Goal: Task Accomplishment & Management: Manage account settings

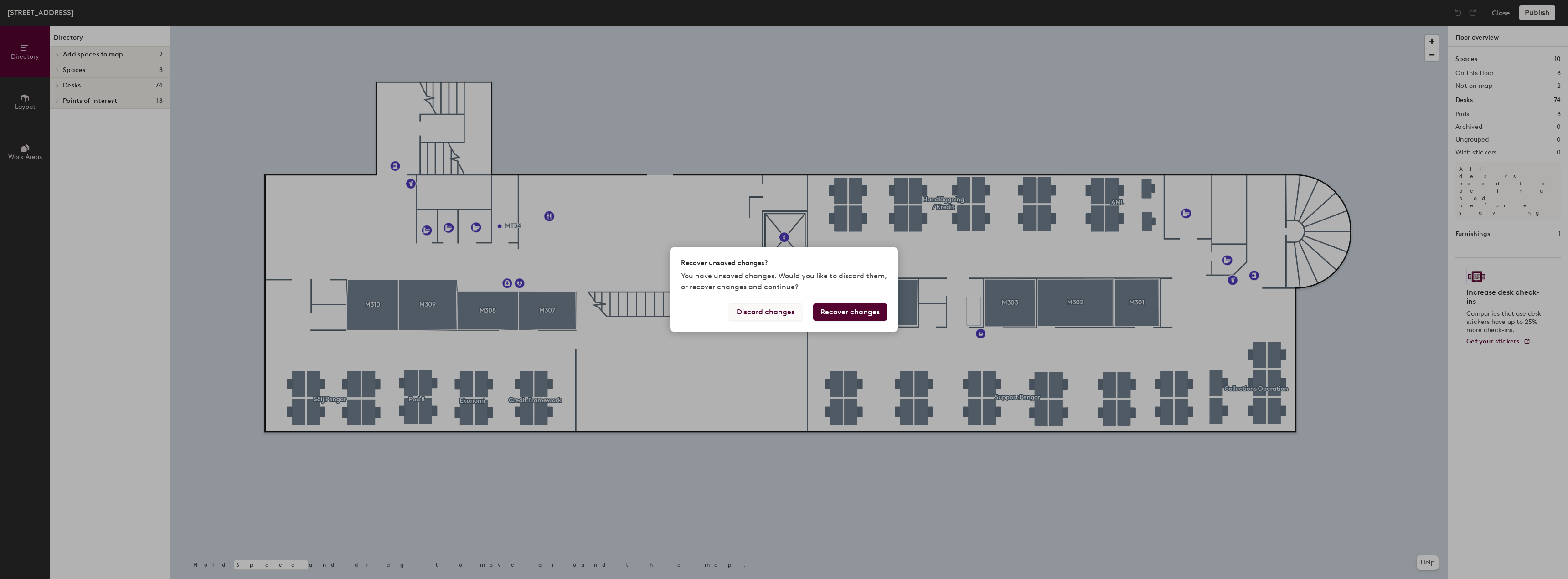
click at [774, 311] on button "Discard changes" at bounding box center [765, 312] width 74 height 17
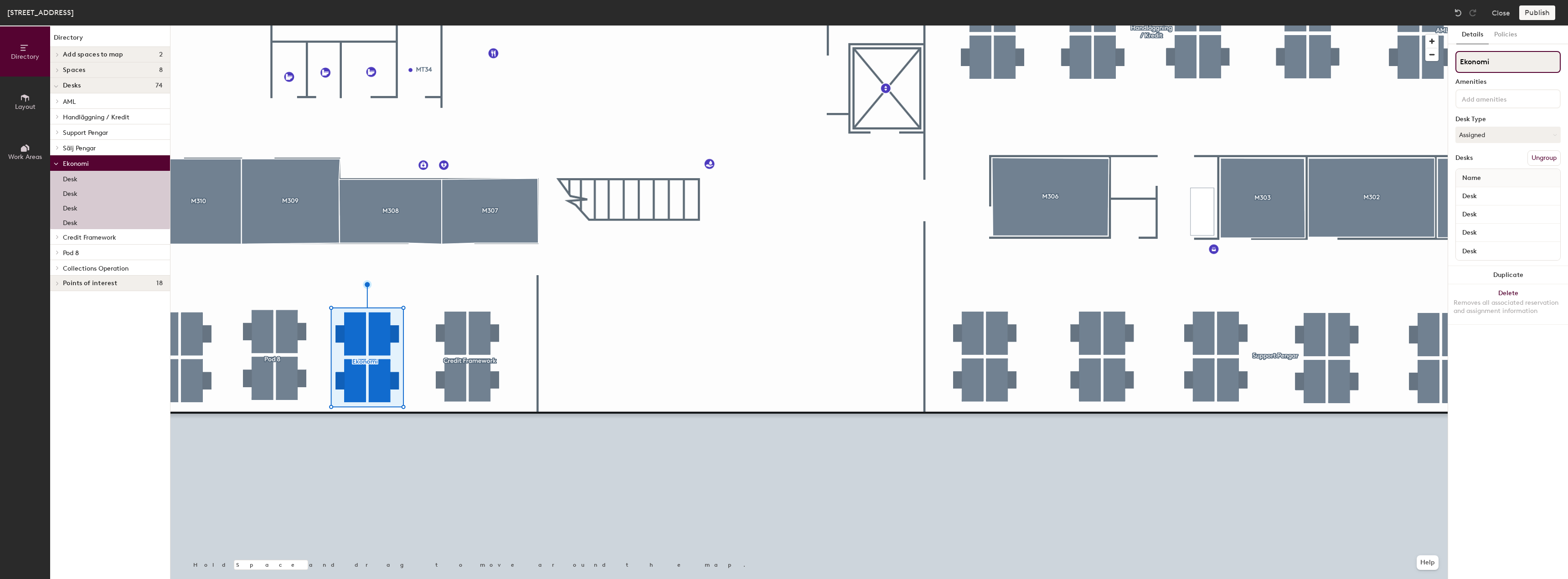
click at [1498, 63] on input "Ekonomi" at bounding box center [1508, 62] width 105 height 22
click at [1421, 69] on div "Directory Layout Work Areas Directory Add spaces to map 2 M307 M308 Spaces 8 M3…" at bounding box center [784, 302] width 1568 height 553
type input "Credit"
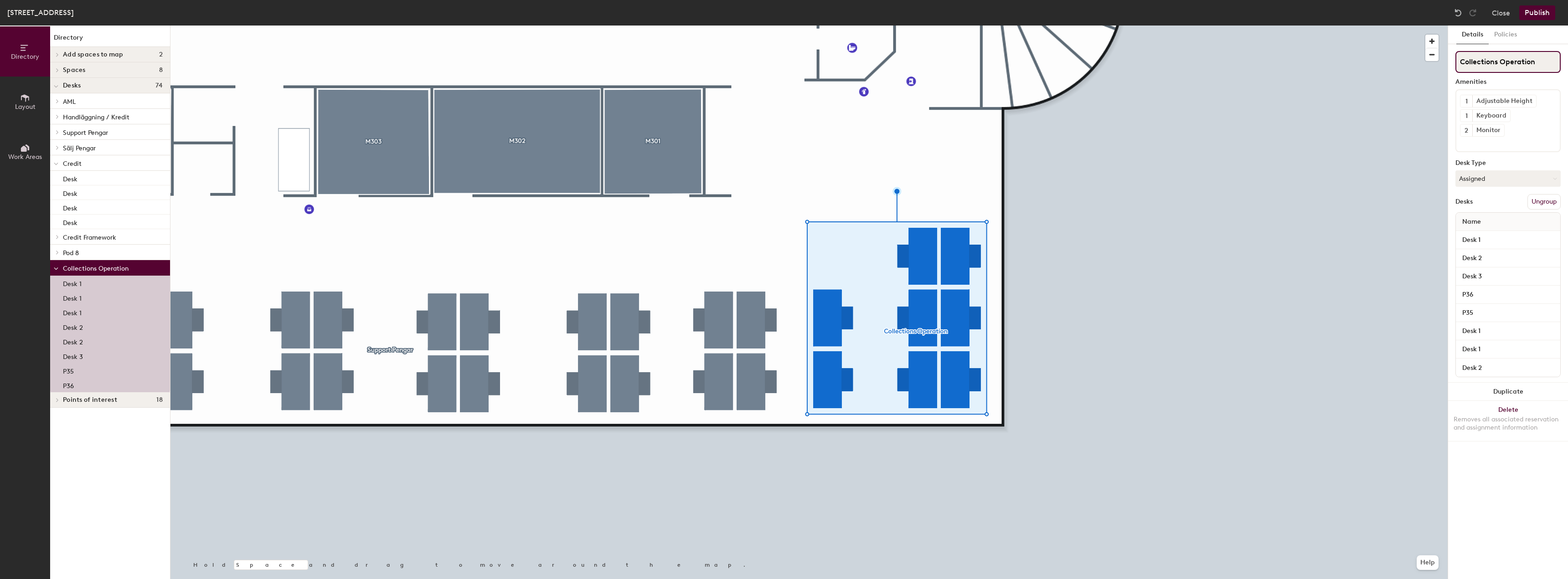
click at [1443, 66] on div "Directory Layout Work Areas Directory Add spaces to map 2 M307 M308 Spaces 8 M3…" at bounding box center [784, 302] width 1568 height 553
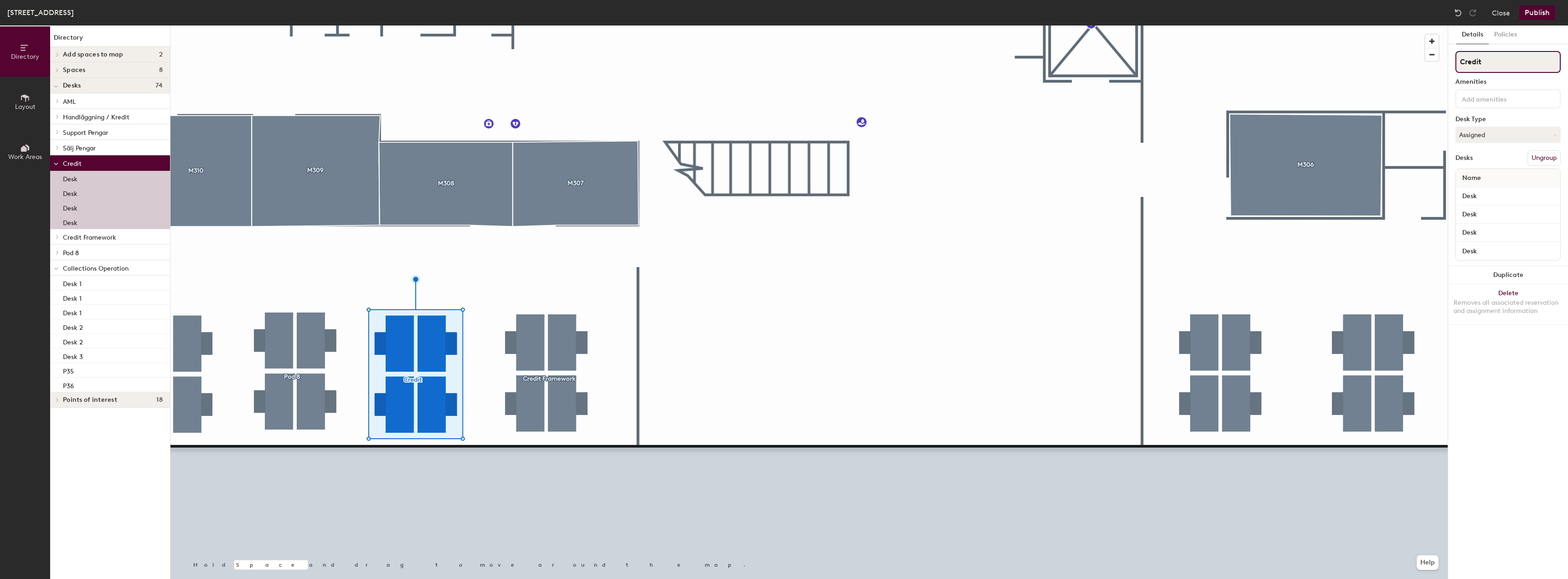
click at [1485, 58] on input "Credit" at bounding box center [1508, 62] width 105 height 22
click at [1433, 63] on div "Directory Layout Work Areas Directory Add spaces to map 2 M307 M308 Spaces 8 M3…" at bounding box center [784, 302] width 1568 height 553
paste input "ollections Operation"
type input "Collections Operation"
click at [1365, 26] on div at bounding box center [809, 26] width 1277 height 0
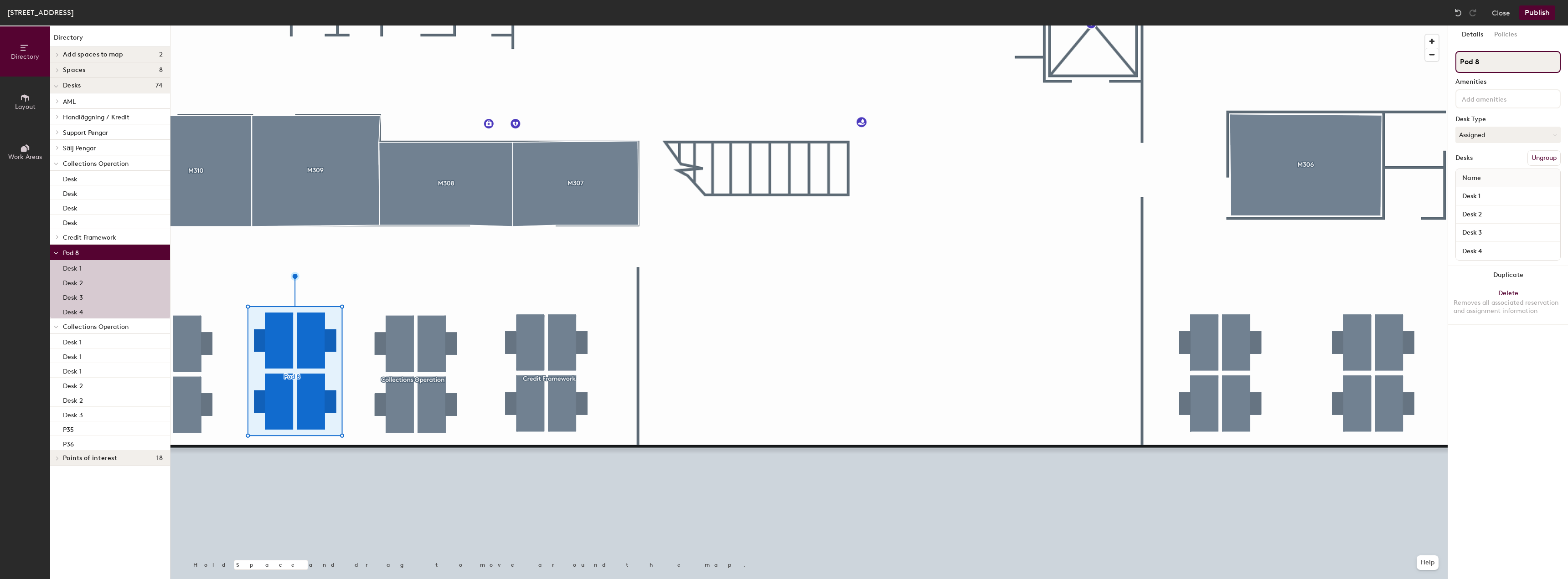
click at [1496, 64] on input "Pod 8" at bounding box center [1508, 62] width 105 height 22
click at [1425, 66] on div "Directory Layout Work Areas Directory Add spaces to map 2 M307 M308 Spaces 8 M3…" at bounding box center [784, 302] width 1568 height 553
paste input "Collections Operation"
type input "Collections Operation"
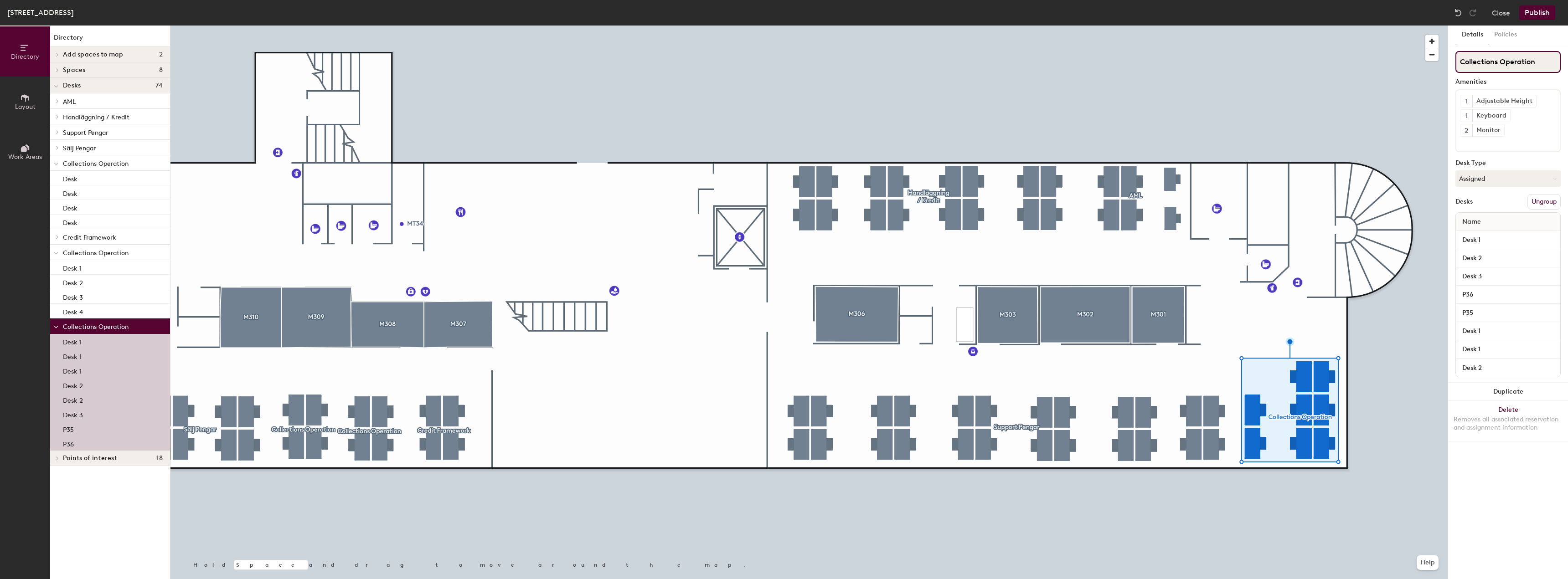
drag, startPoint x: 1548, startPoint y: 59, endPoint x: 1454, endPoint y: 58, distance: 94.0
click at [1430, 52] on div "Directory Layout Work Areas Directory Add spaces to map 2 M307 M308 Spaces 8 M3…" at bounding box center [784, 302] width 1568 height 553
click at [1540, 203] on button "Ungroup" at bounding box center [1544, 201] width 33 height 15
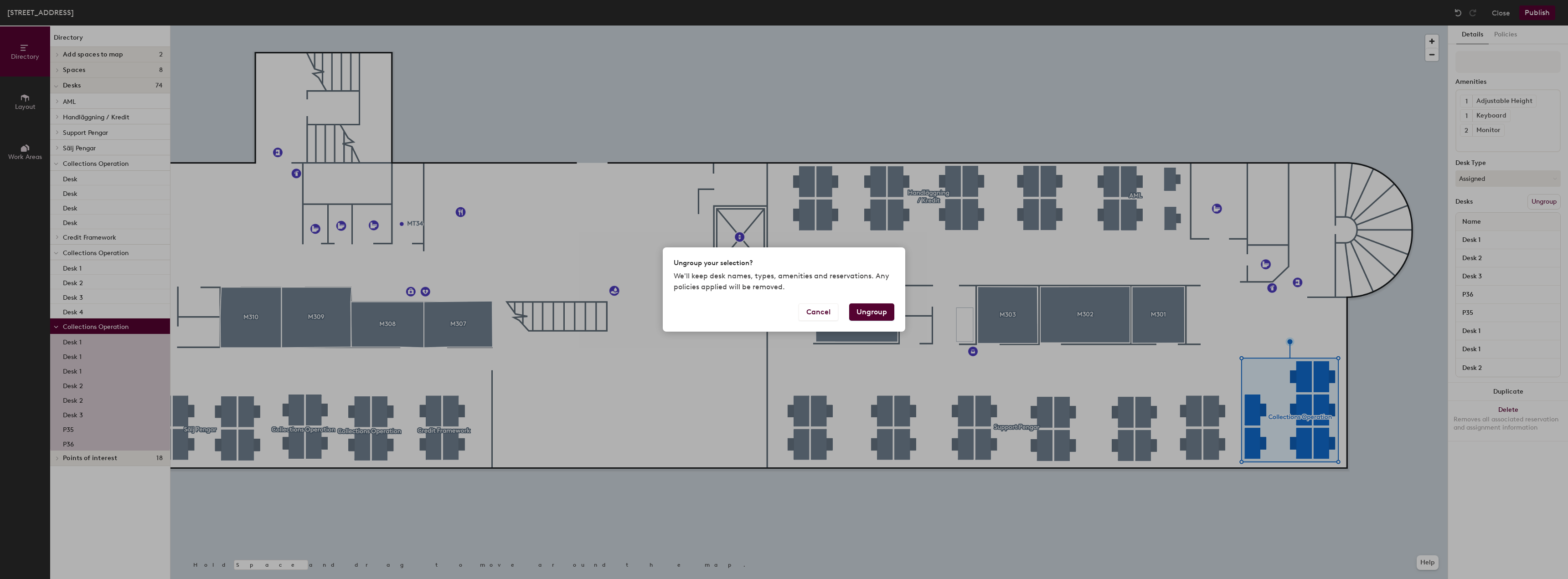
click at [872, 314] on button "Ungroup" at bounding box center [872, 312] width 45 height 17
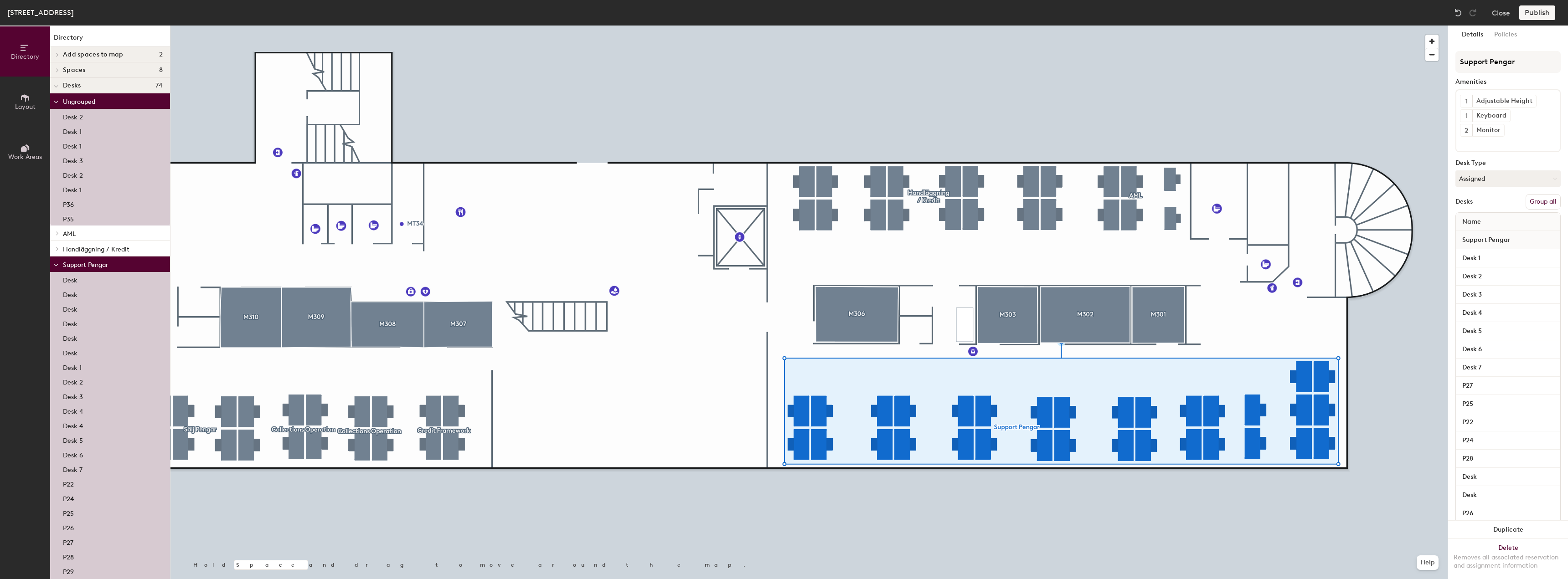
click at [1542, 203] on button "Group all" at bounding box center [1543, 201] width 35 height 15
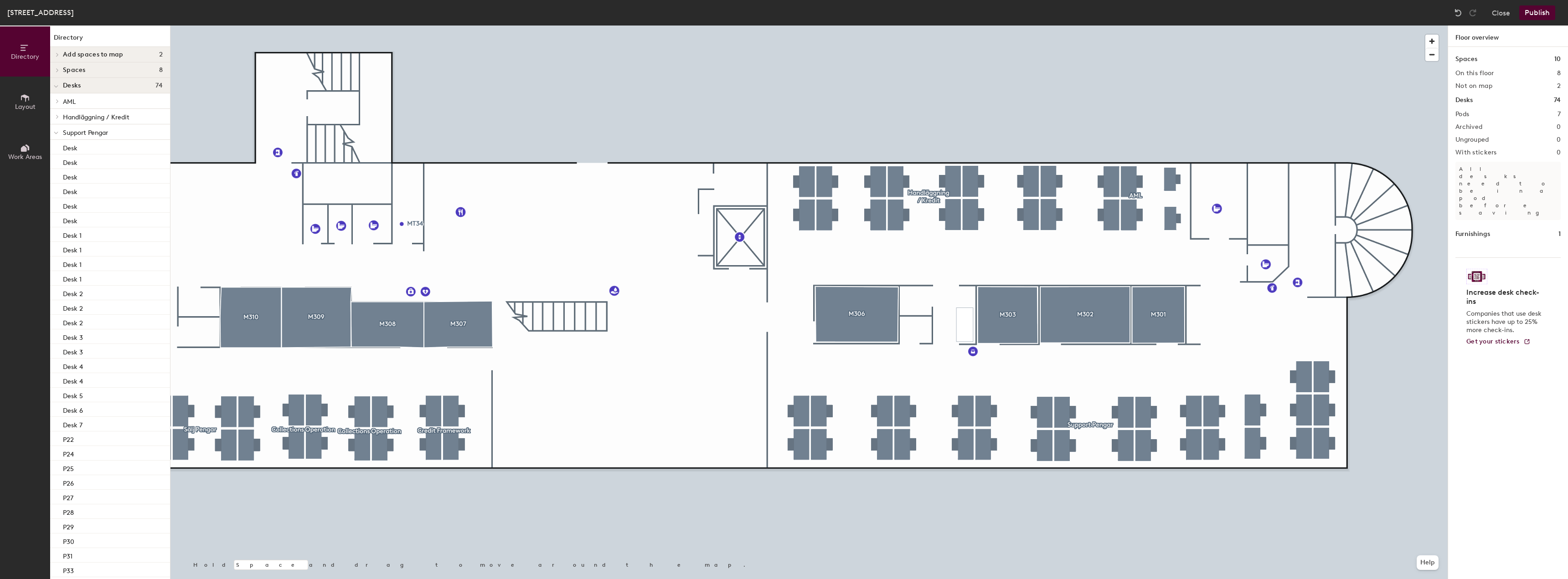
click at [1541, 13] on button "Publish" at bounding box center [1537, 13] width 36 height 15
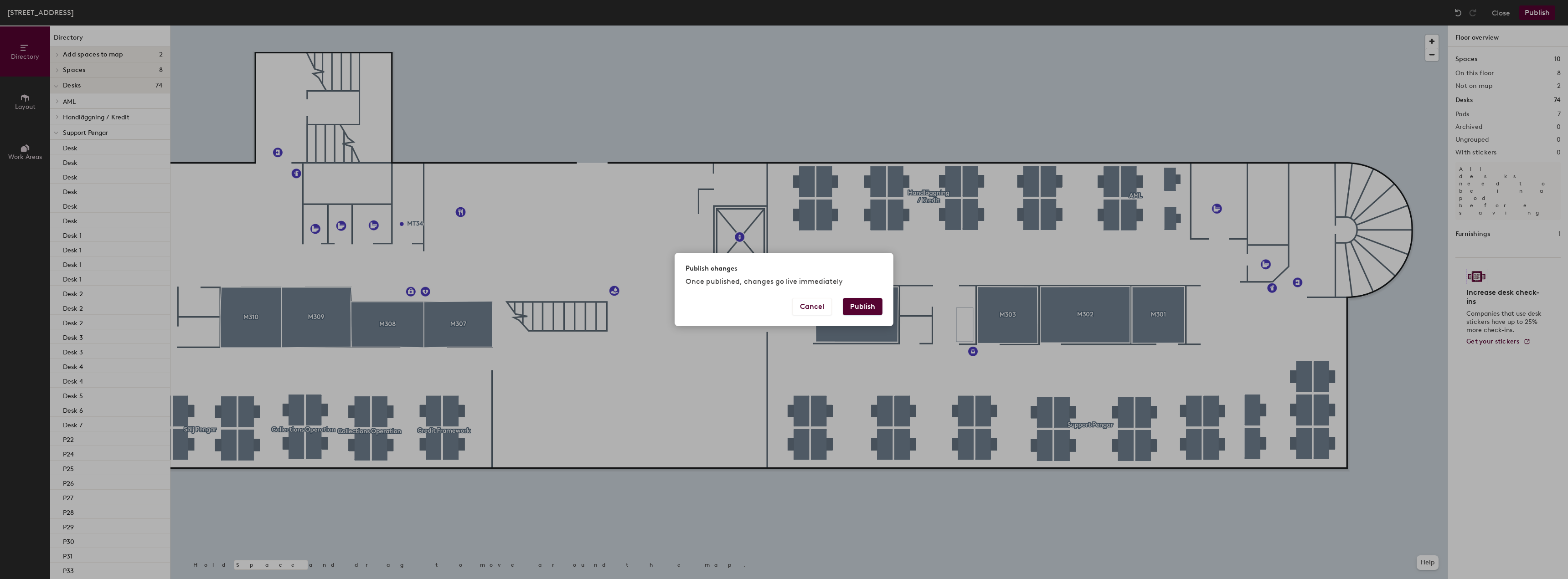
click at [856, 308] on button "Publish" at bounding box center [863, 307] width 40 height 17
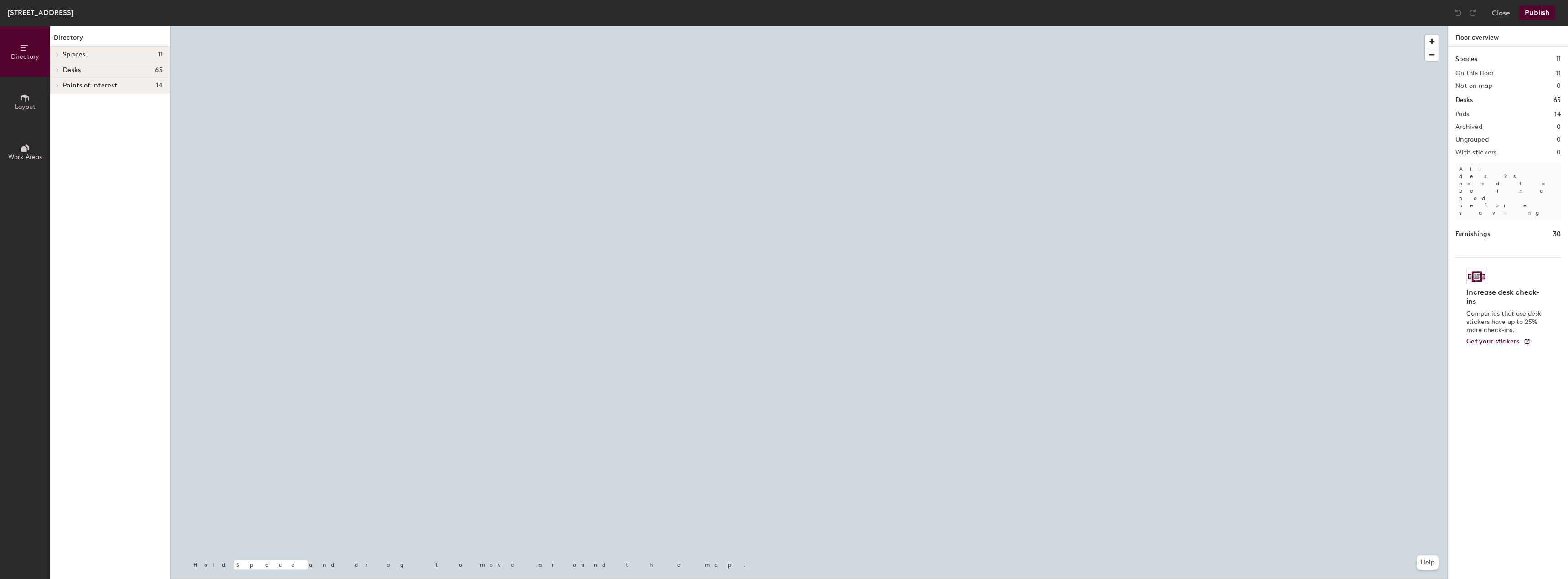
click at [29, 100] on icon at bounding box center [24, 98] width 8 height 7
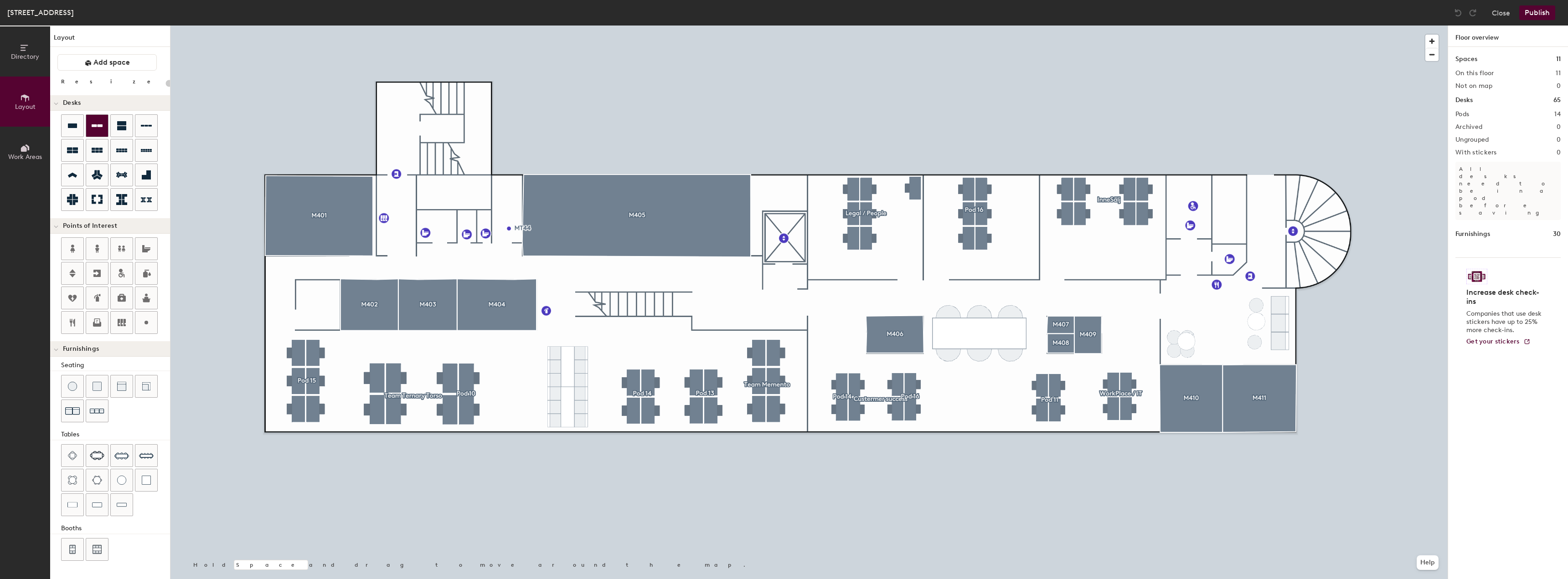
click at [96, 125] on icon at bounding box center [97, 125] width 11 height 2
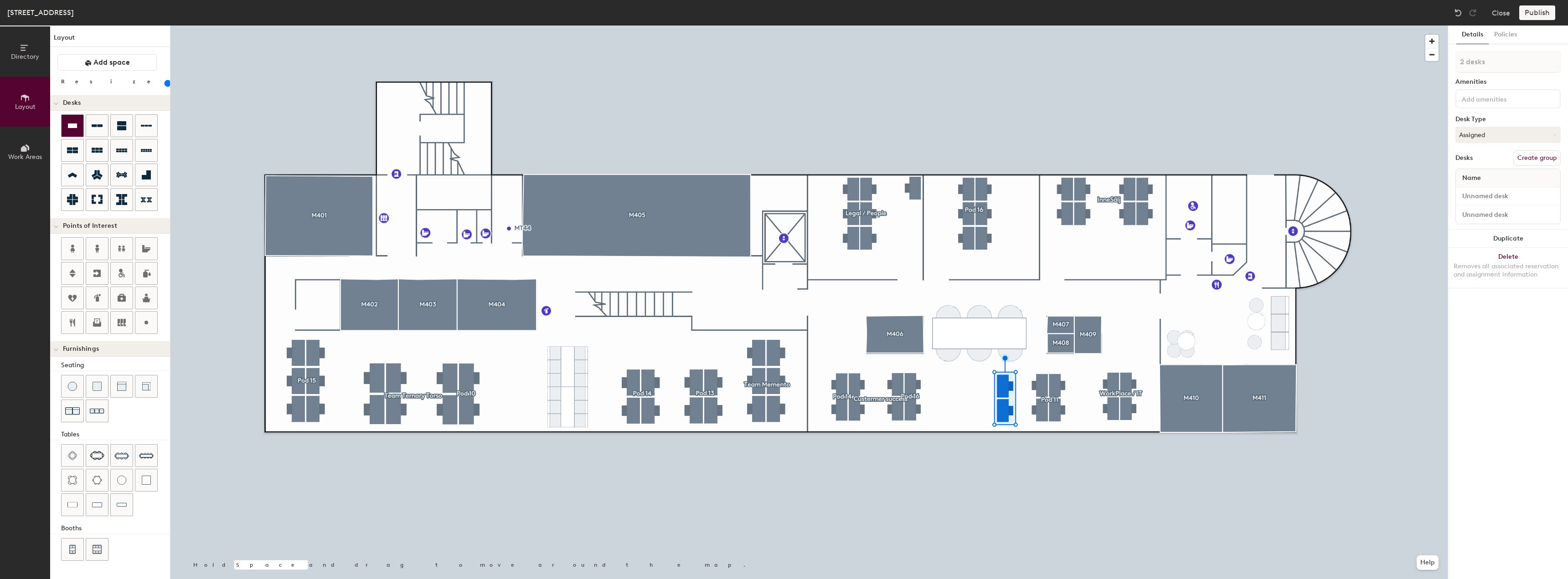
click at [72, 126] on icon at bounding box center [72, 125] width 9 height 4
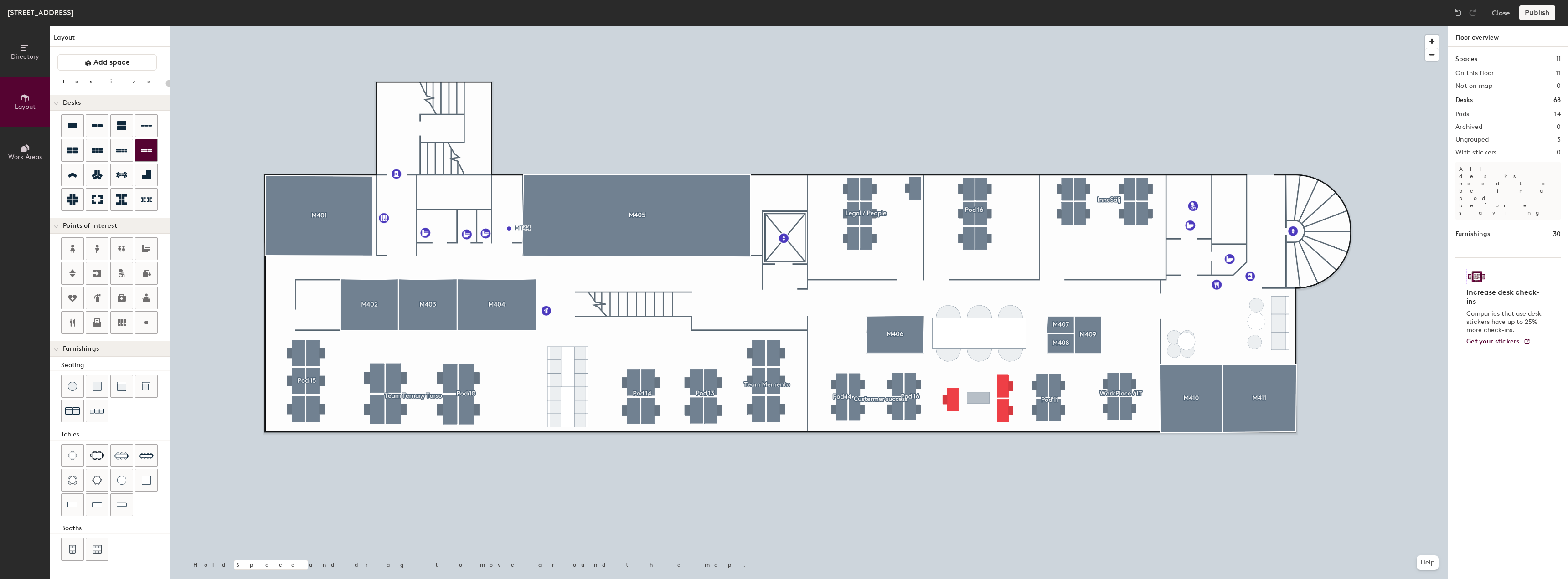
type input "140"
type input "1 desk"
click at [1001, 26] on div at bounding box center [809, 26] width 1277 height 0
click at [940, 26] on div at bounding box center [809, 26] width 1277 height 0
type input "140"
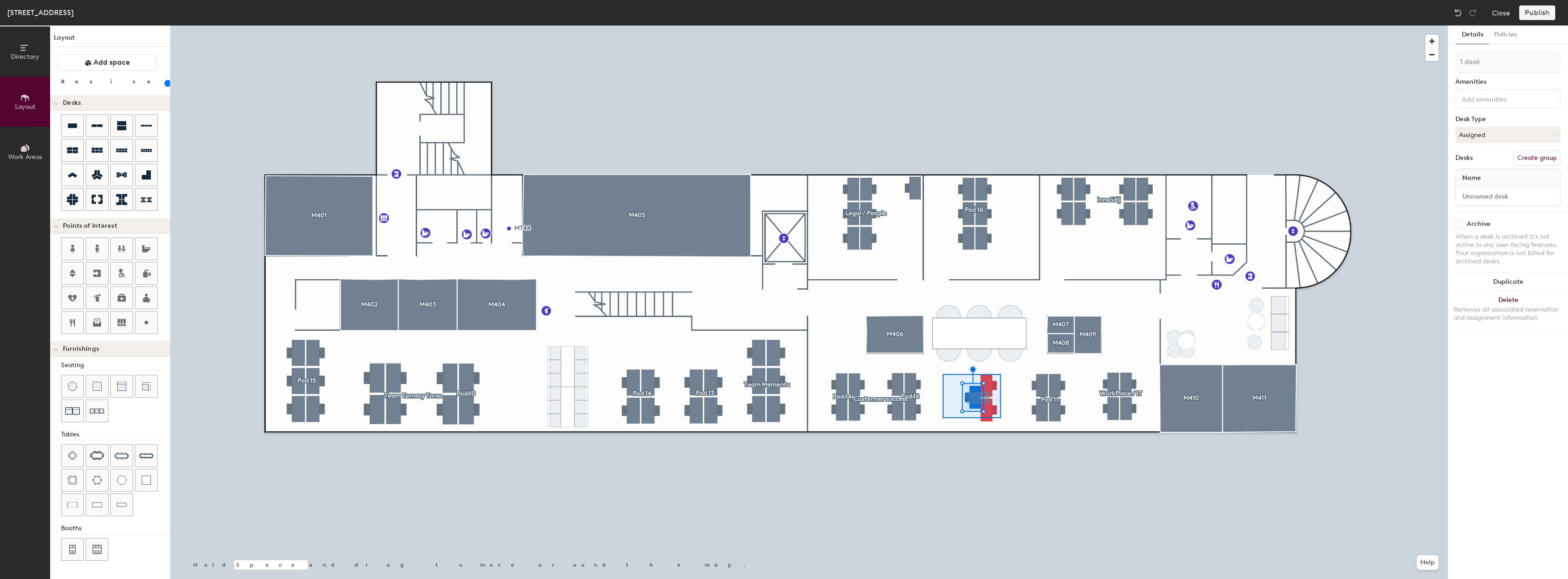
type input "3 desks"
click at [1528, 158] on button "Create group" at bounding box center [1537, 158] width 47 height 15
click at [1535, 9] on button "Publish" at bounding box center [1537, 13] width 36 height 15
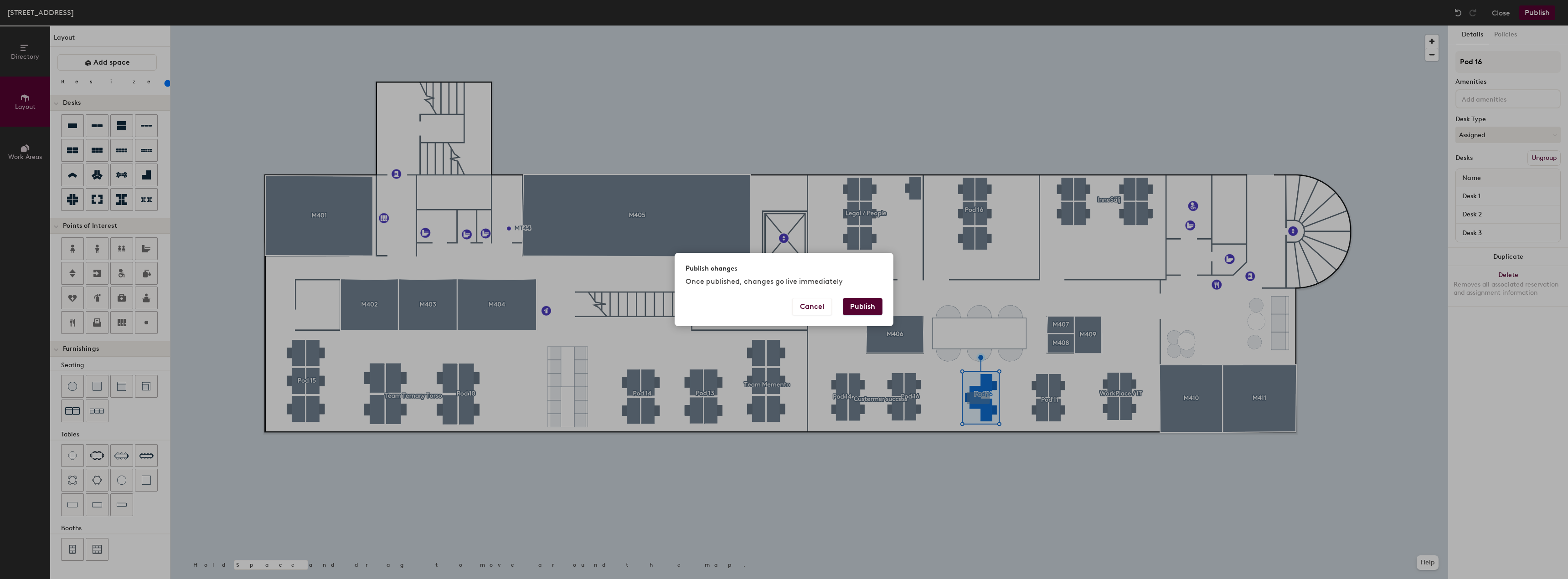
click at [863, 303] on button "Publish" at bounding box center [863, 307] width 40 height 17
type input "20"
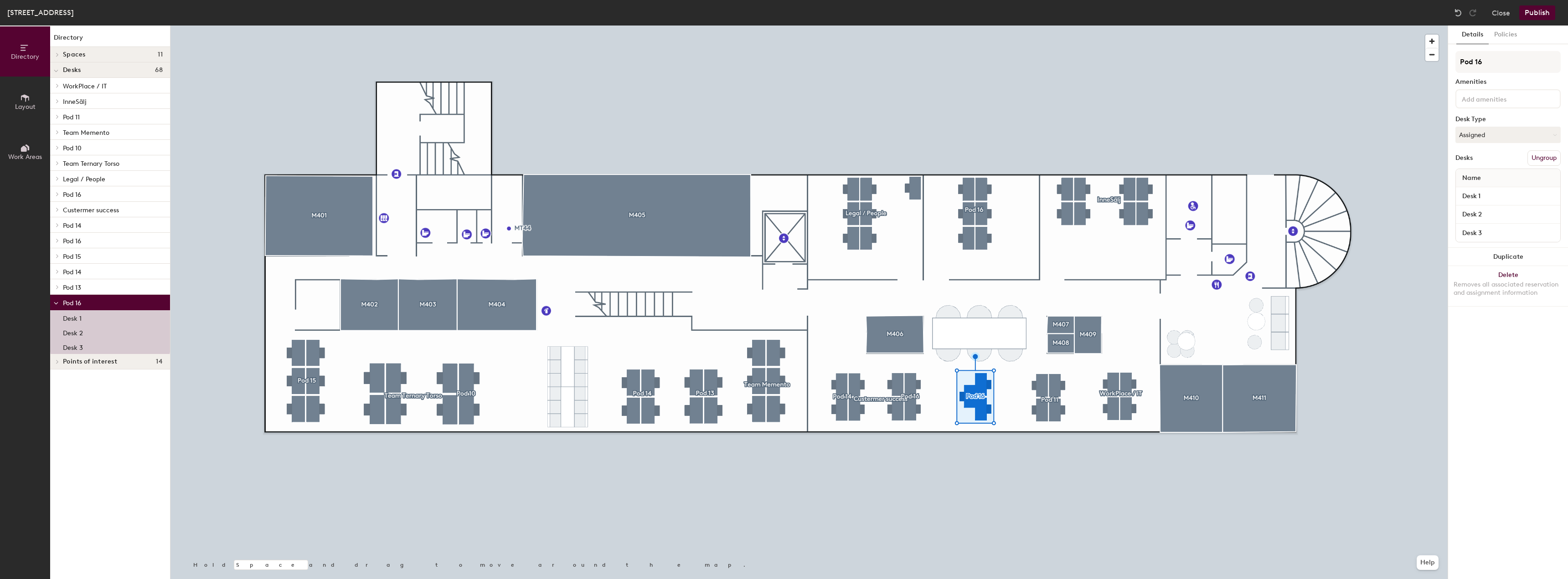
click at [1533, 156] on button "Ungroup" at bounding box center [1544, 158] width 33 height 15
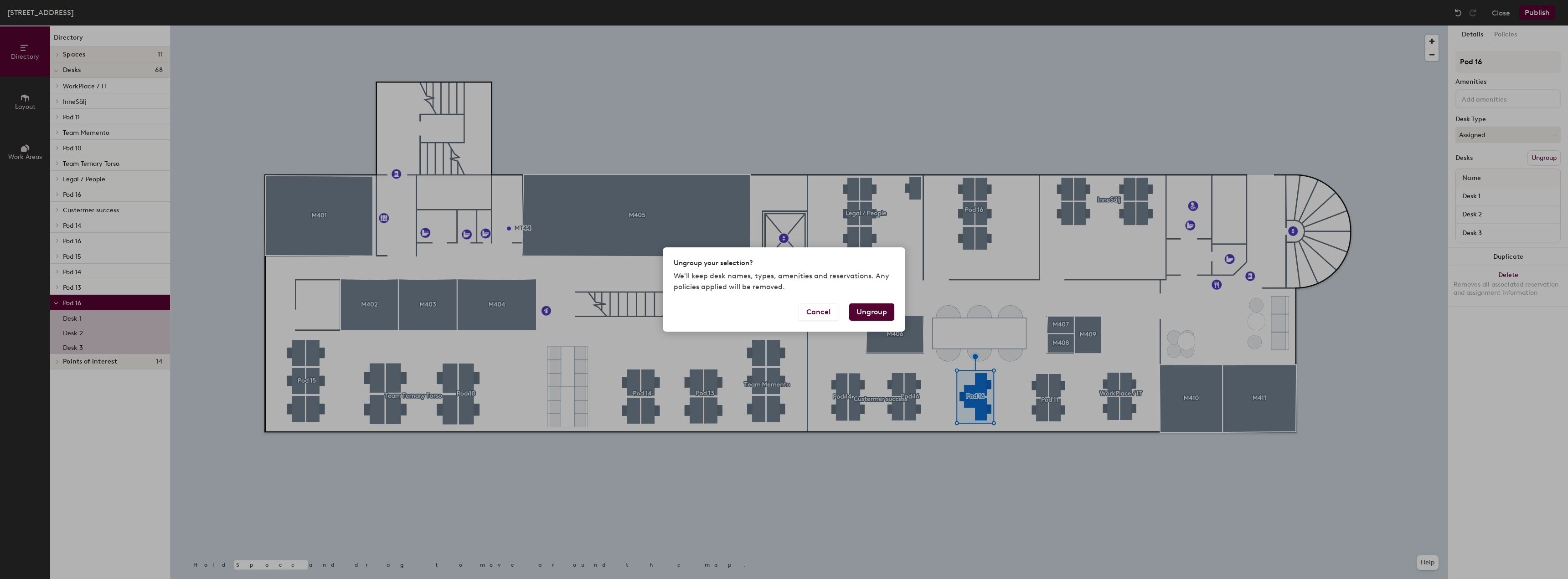
click at [867, 305] on button "Ungroup" at bounding box center [872, 312] width 45 height 17
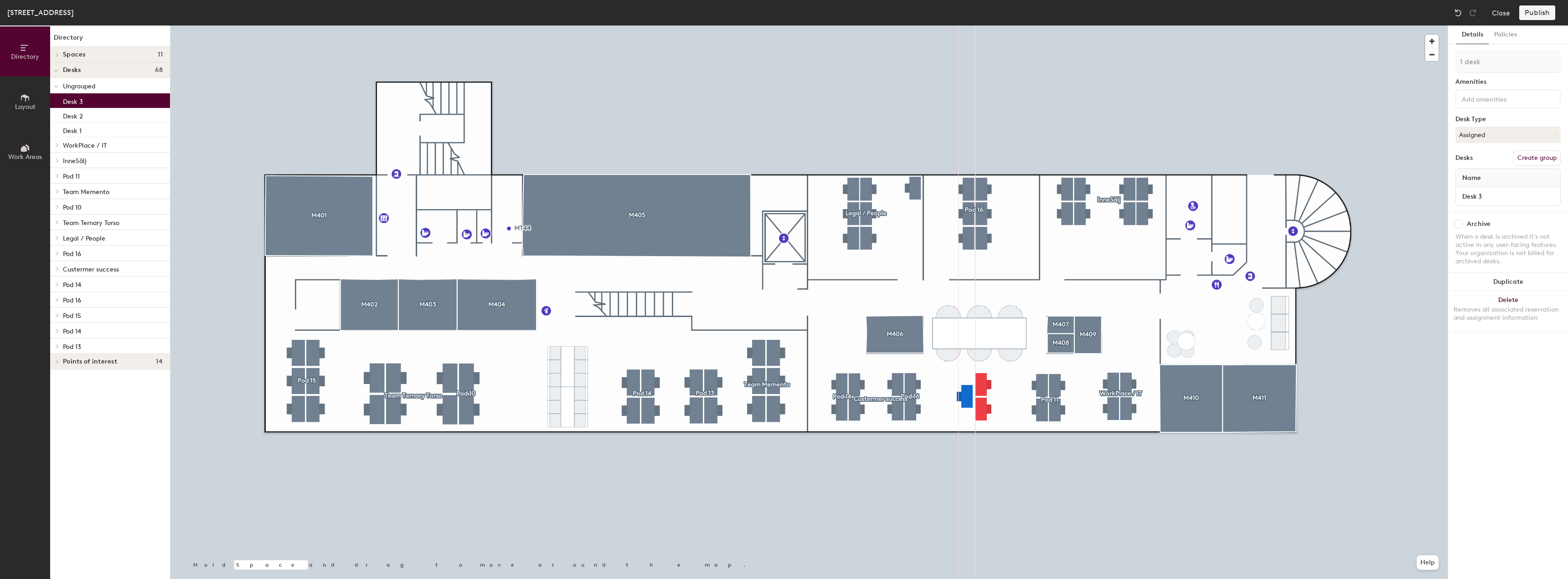
click at [1005, 26] on div at bounding box center [809, 26] width 1277 height 0
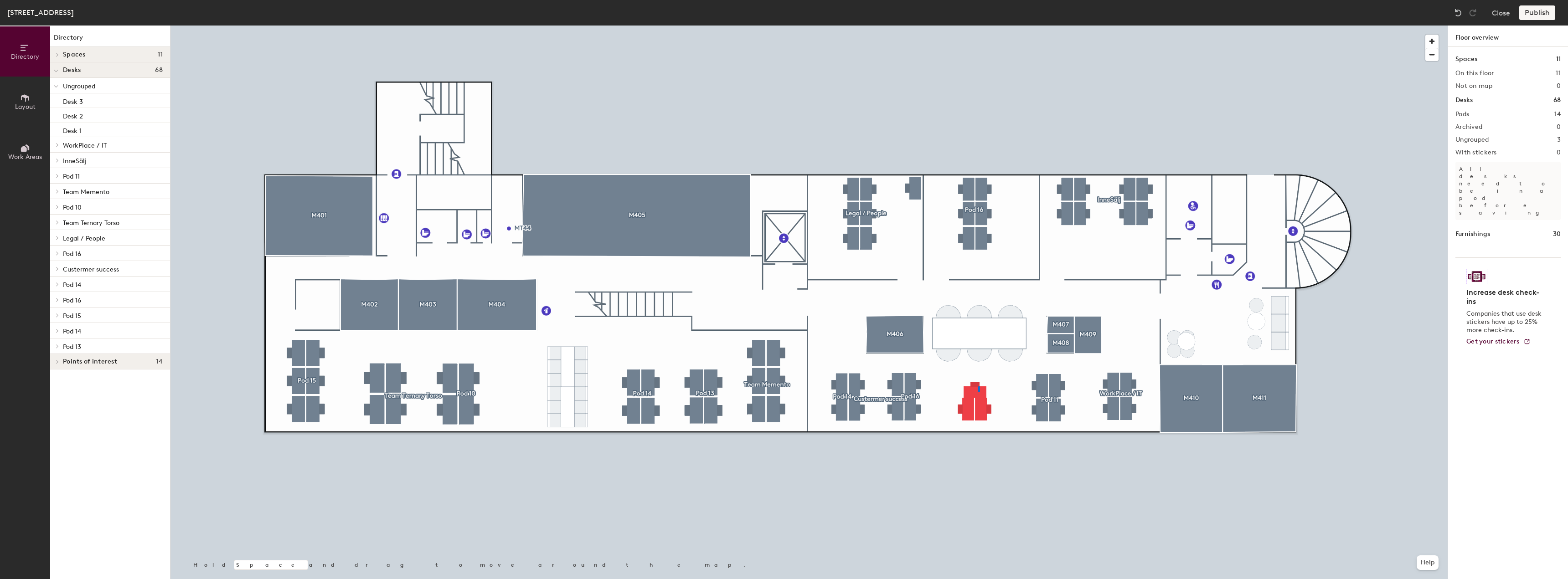
click at [978, 26] on div at bounding box center [809, 26] width 1277 height 0
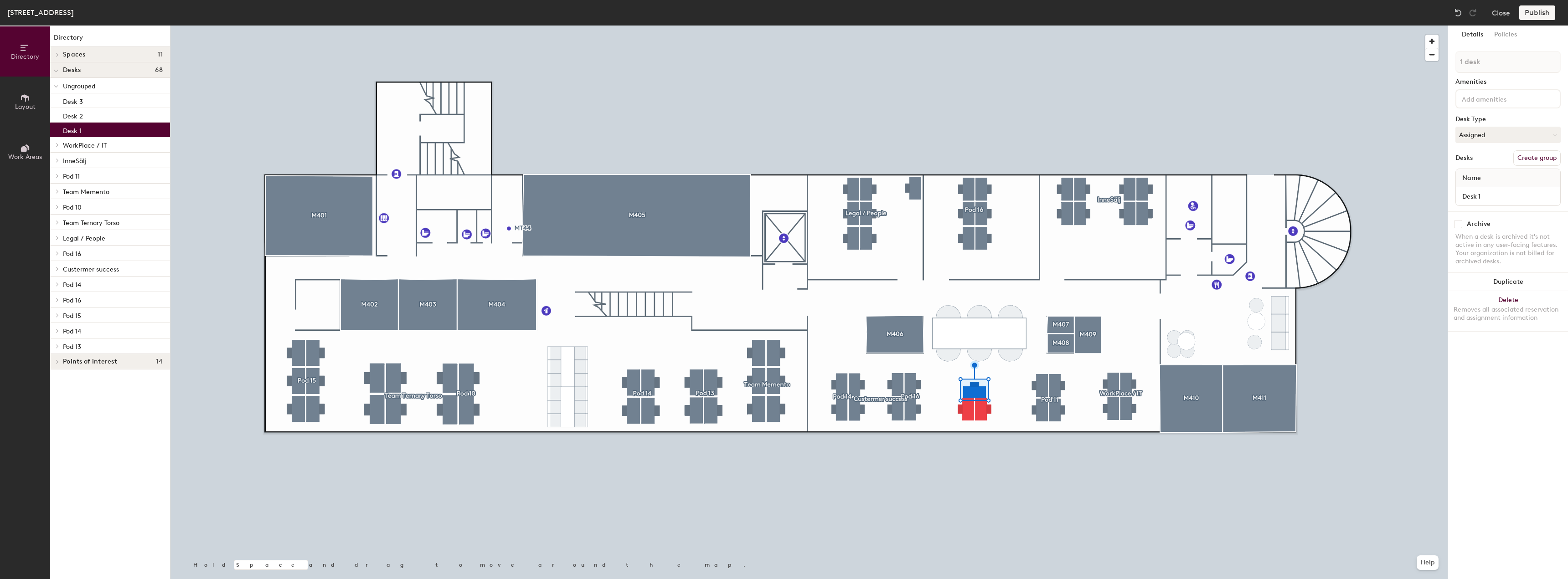
click at [999, 26] on div at bounding box center [809, 26] width 1277 height 0
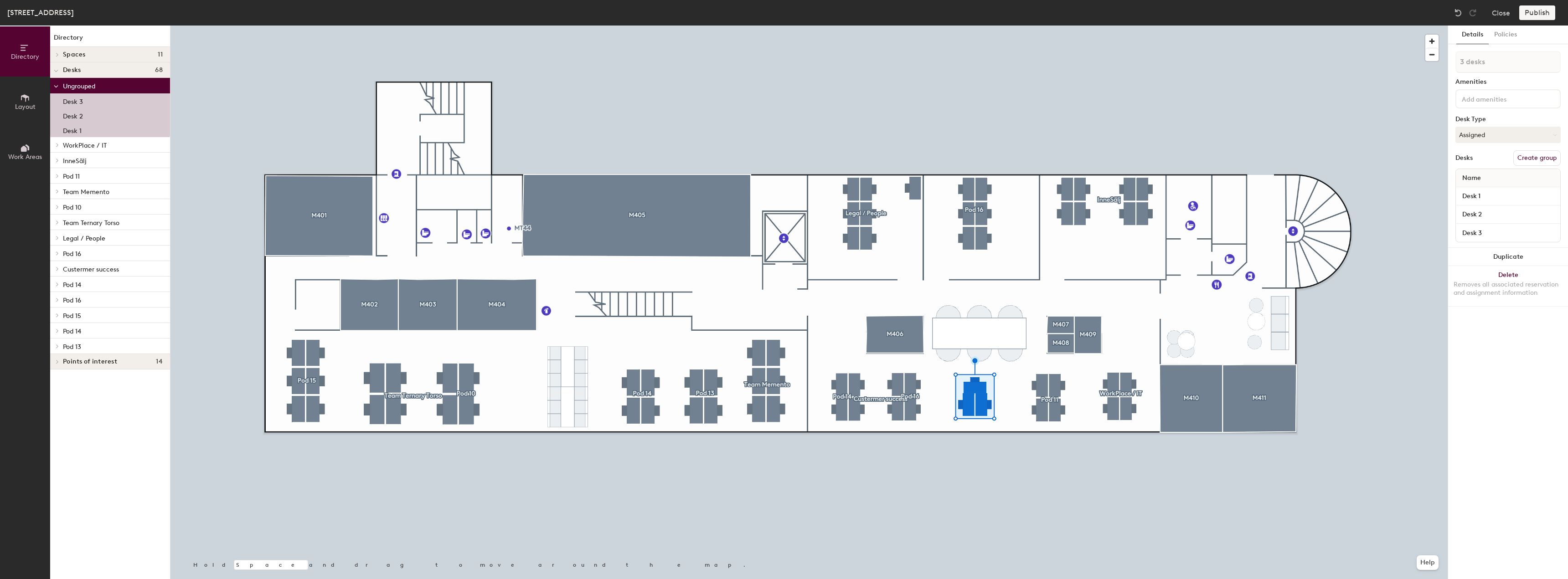
click at [29, 97] on icon at bounding box center [24, 98] width 8 height 7
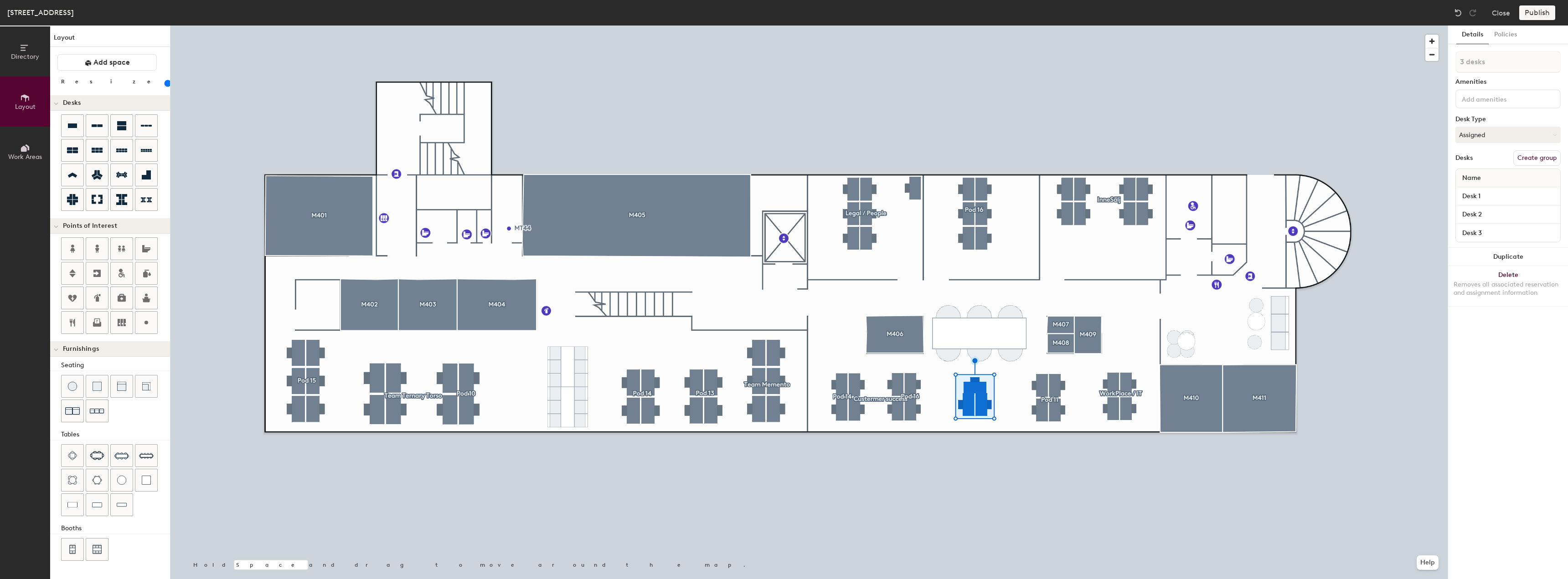
click at [166, 83] on input "range" at bounding box center [166, 83] width 0 height 7
click at [902, 26] on div at bounding box center [809, 26] width 1277 height 0
click at [1539, 157] on button "Create group" at bounding box center [1537, 158] width 47 height 15
click at [1531, 12] on button "Publish" at bounding box center [1537, 13] width 36 height 15
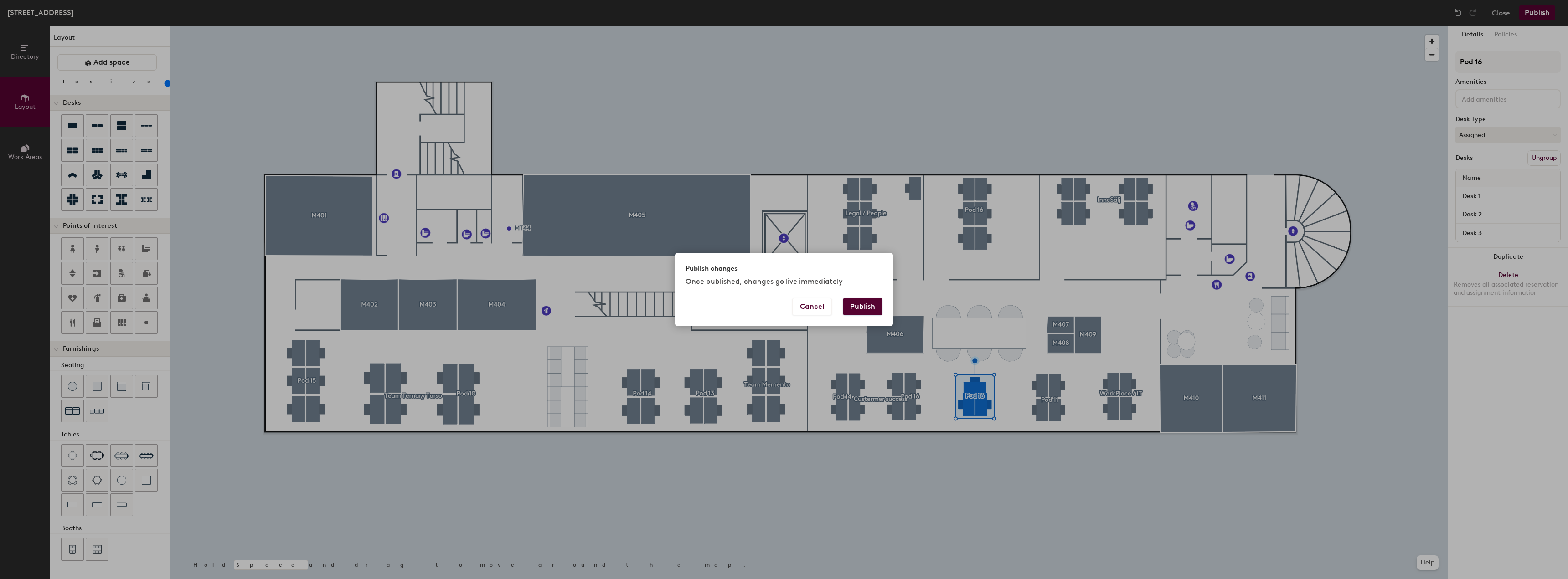
click at [865, 307] on button "Publish" at bounding box center [863, 307] width 40 height 17
type input "20"
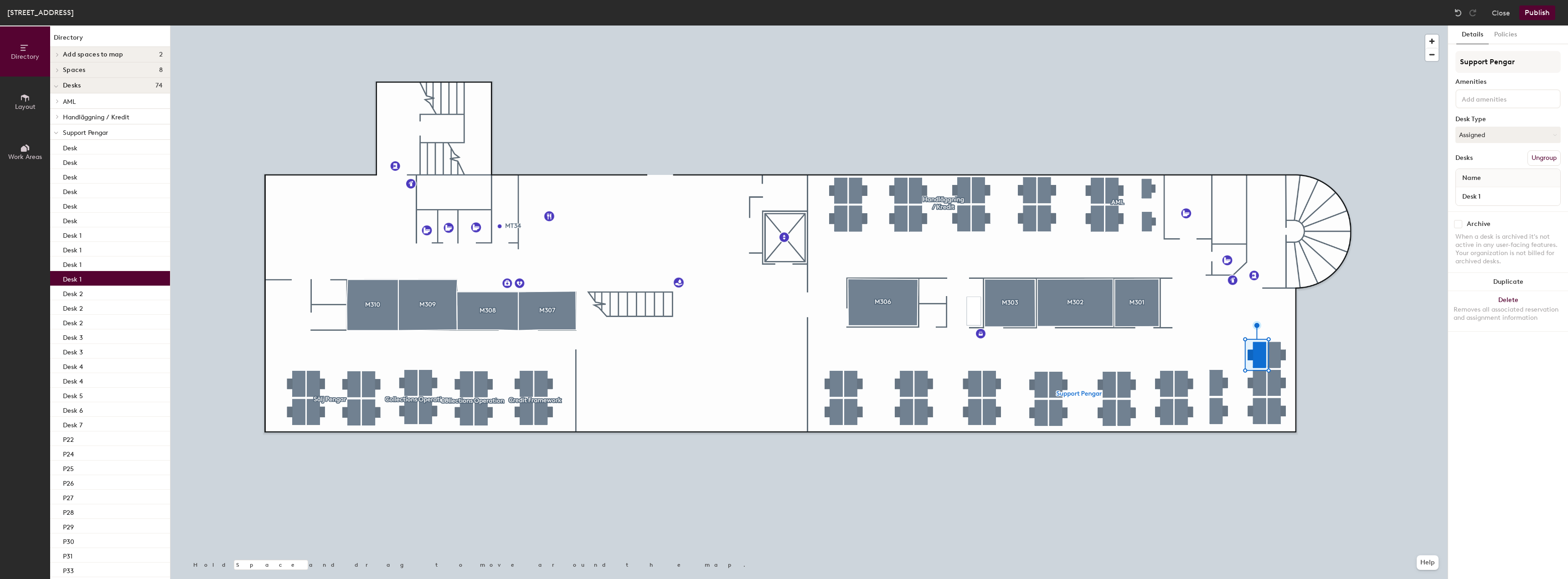
click at [1240, 26] on div at bounding box center [809, 26] width 1277 height 0
click at [1552, 156] on button "Ungroup" at bounding box center [1544, 158] width 33 height 15
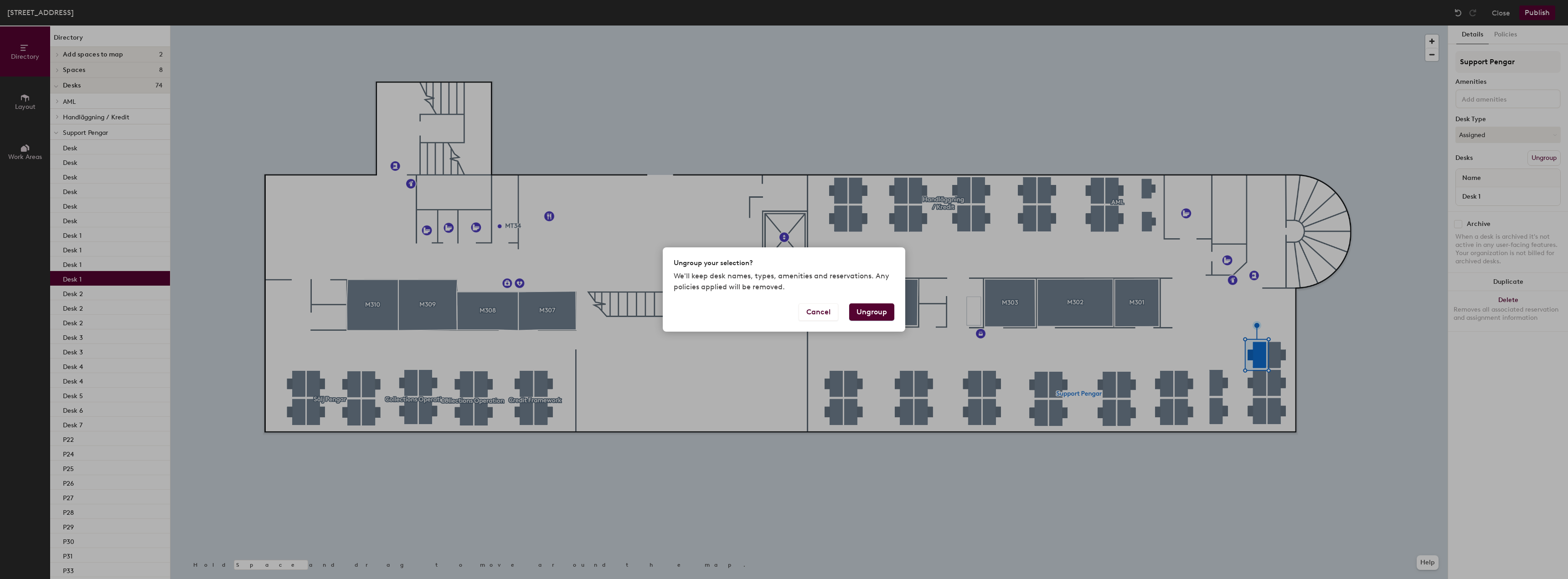
click at [881, 314] on button "Ungroup" at bounding box center [872, 312] width 45 height 17
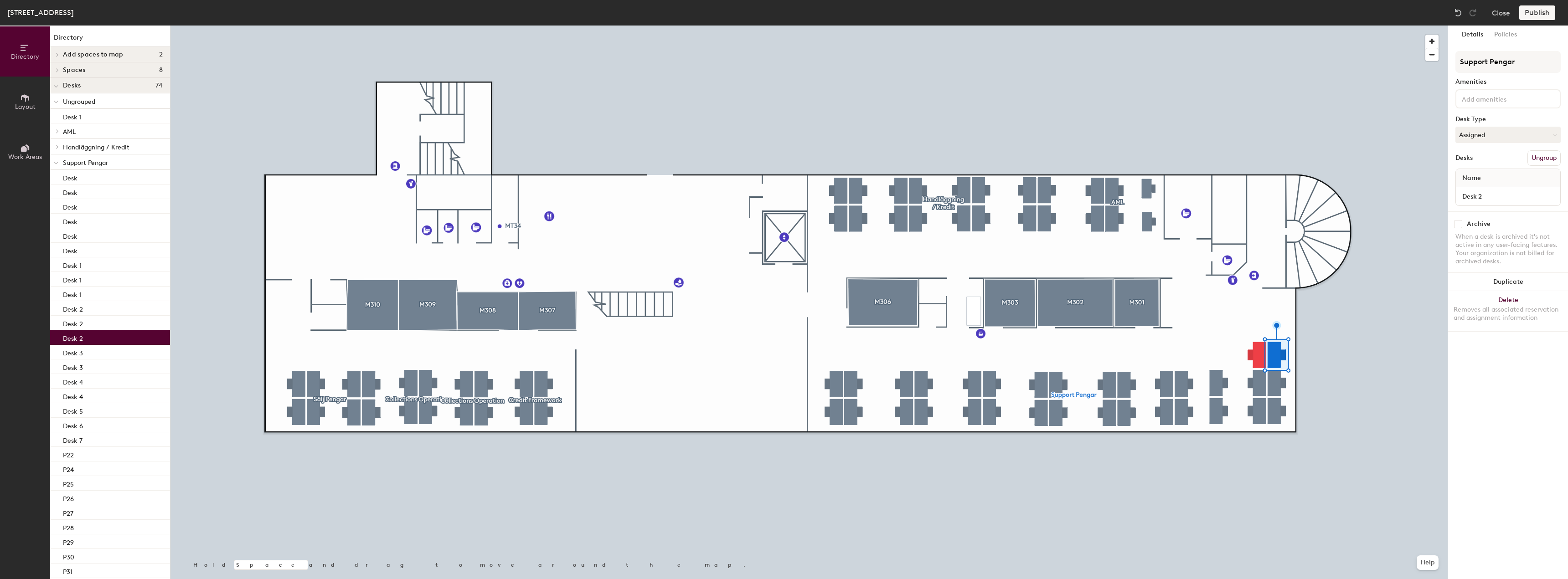
click at [1553, 153] on button "Ungroup" at bounding box center [1544, 158] width 33 height 15
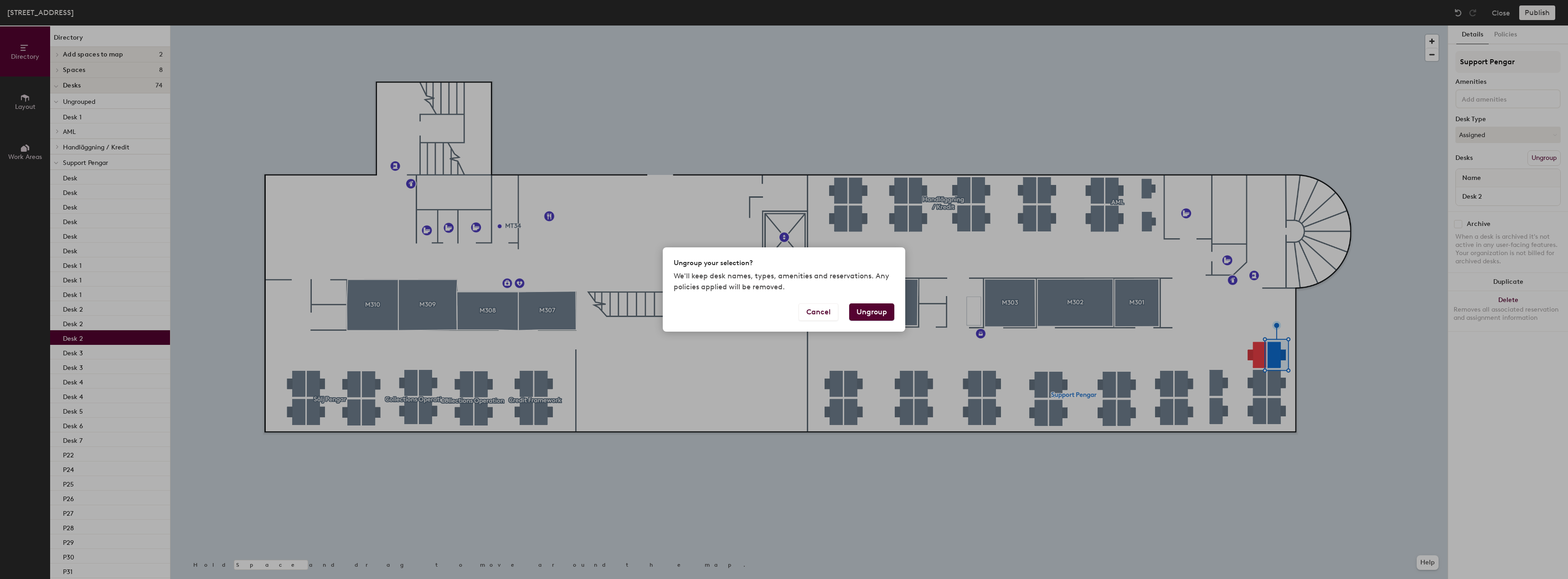
click at [866, 308] on button "Ungroup" at bounding box center [872, 312] width 45 height 17
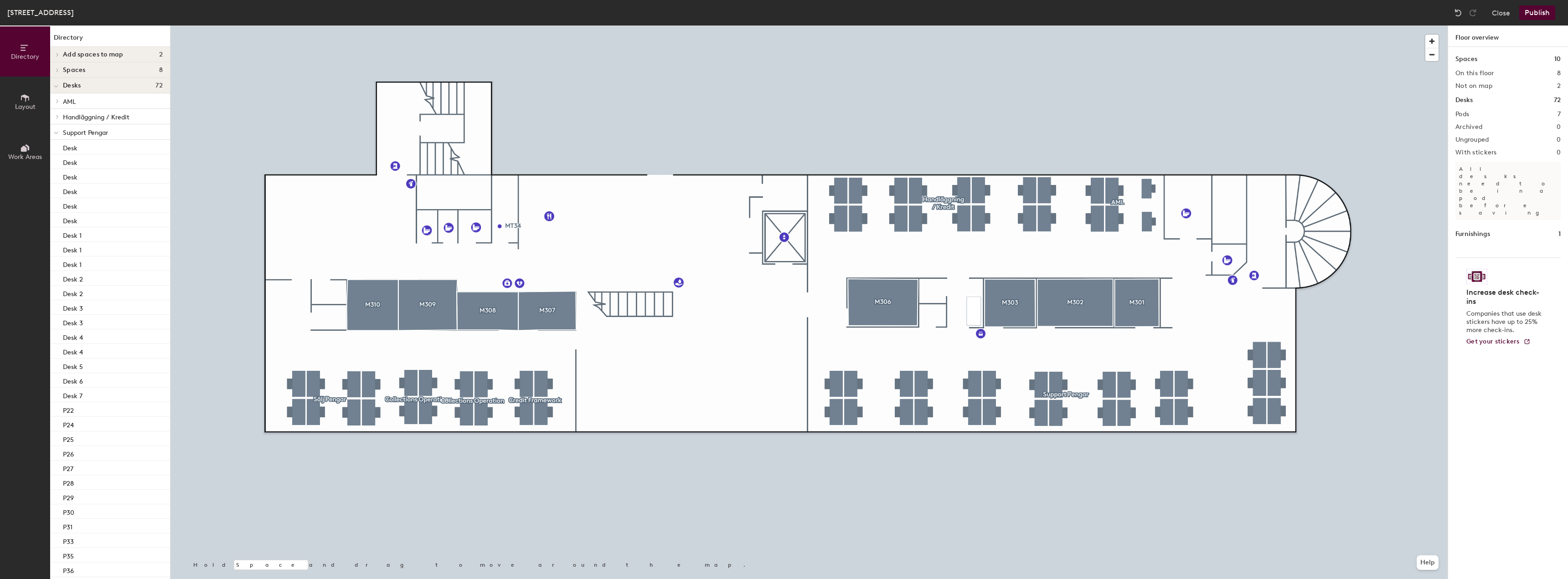
click at [1258, 26] on div at bounding box center [809, 26] width 1277 height 0
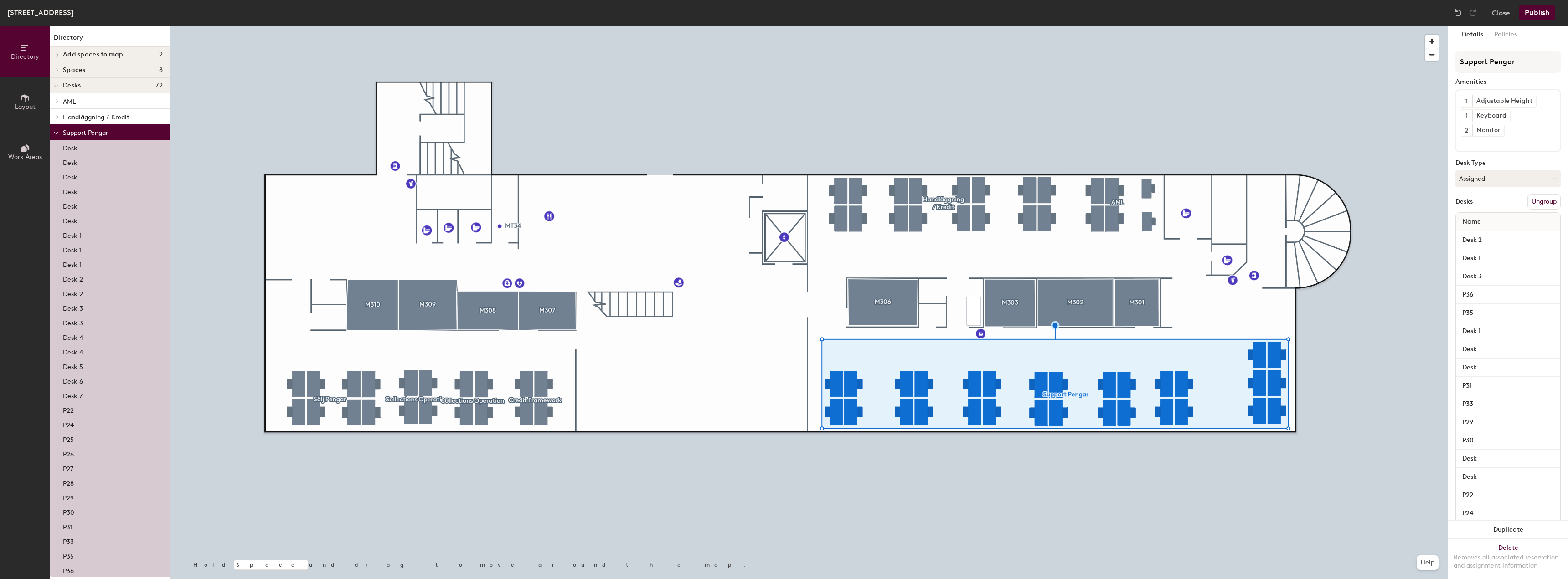
click at [1335, 26] on div at bounding box center [809, 26] width 1277 height 0
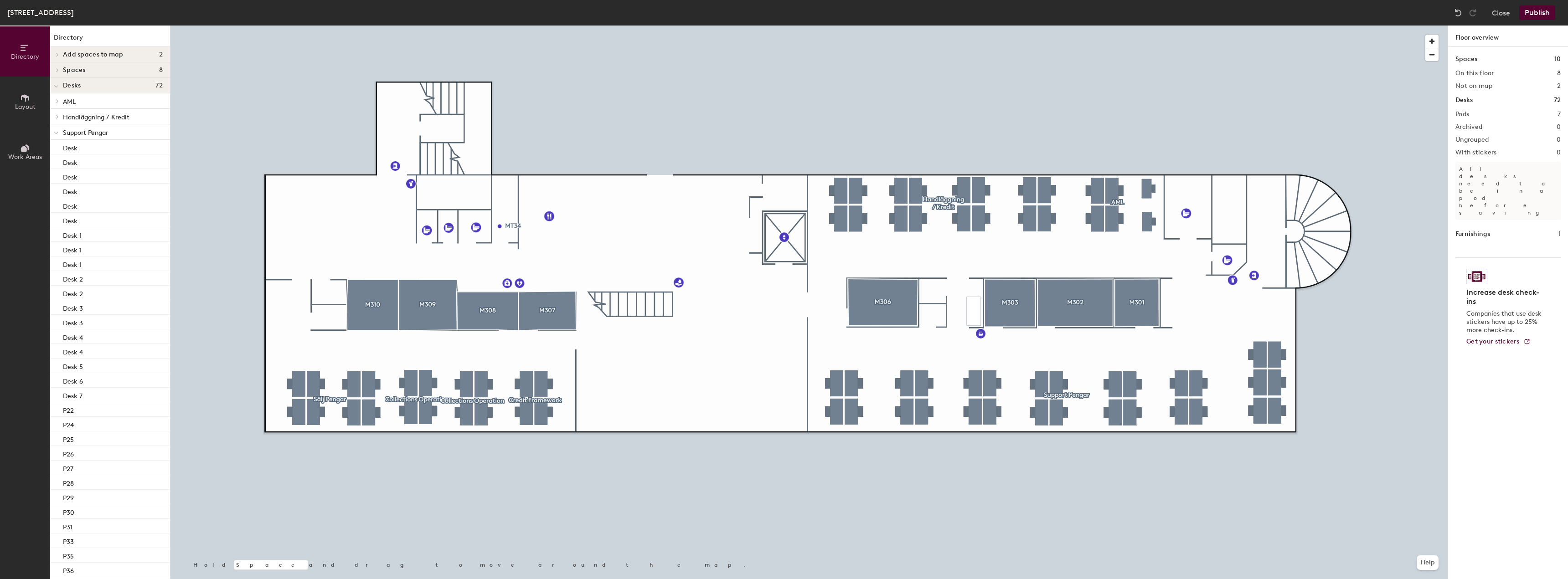
click at [1539, 15] on button "Publish" at bounding box center [1537, 13] width 36 height 15
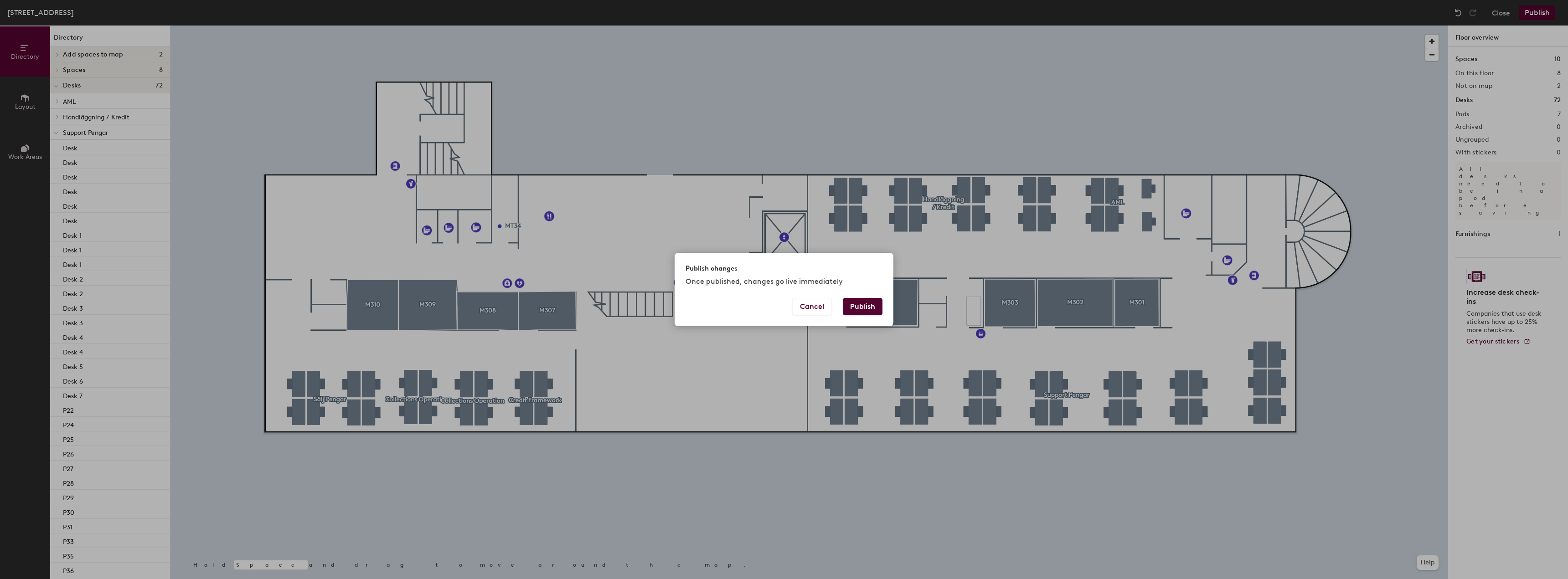
click at [863, 305] on button "Publish" at bounding box center [863, 307] width 40 height 17
